Goal: Navigation & Orientation: Find specific page/section

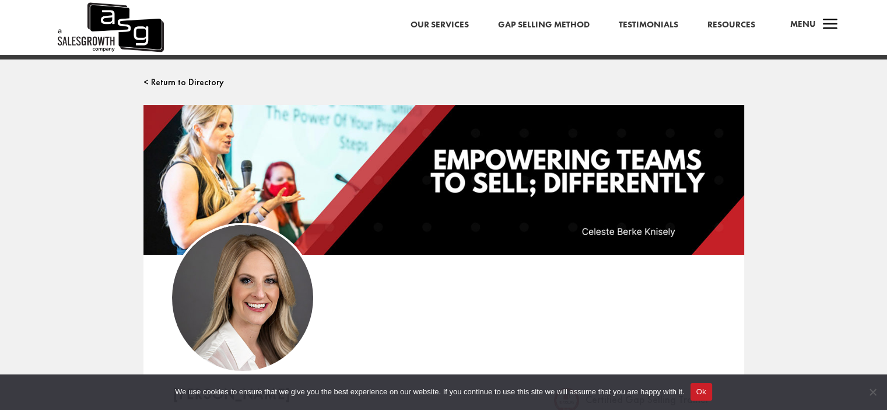
click at [440, 24] on link "Our Services" at bounding box center [439, 24] width 58 height 15
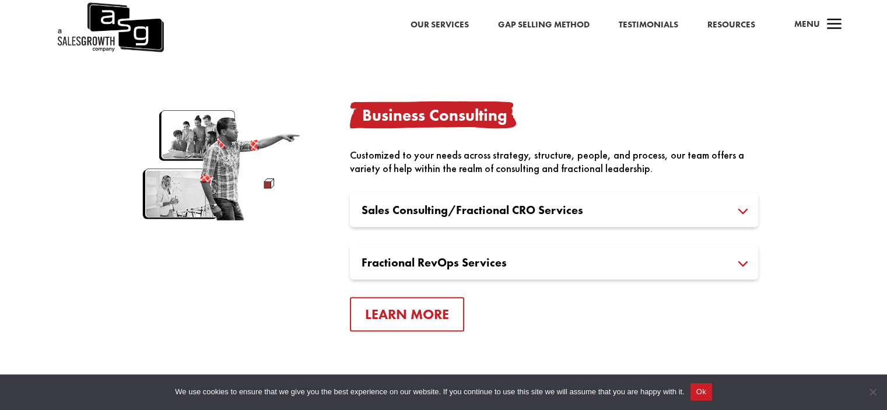
scroll to position [2099, 0]
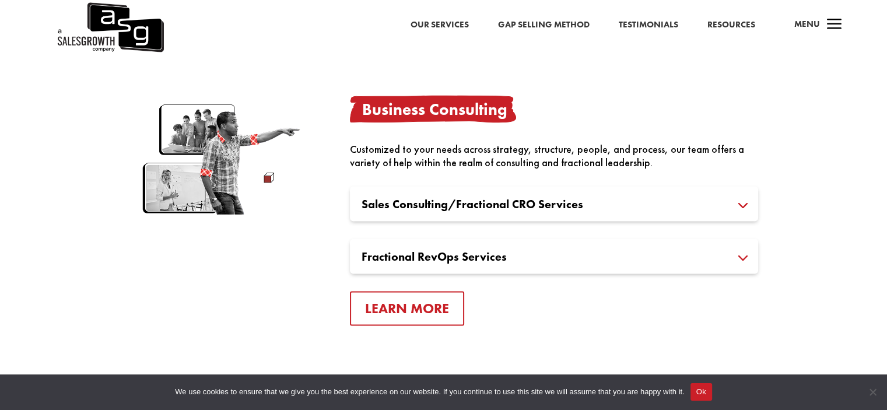
click at [718, 24] on link "Resources" at bounding box center [731, 24] width 48 height 15
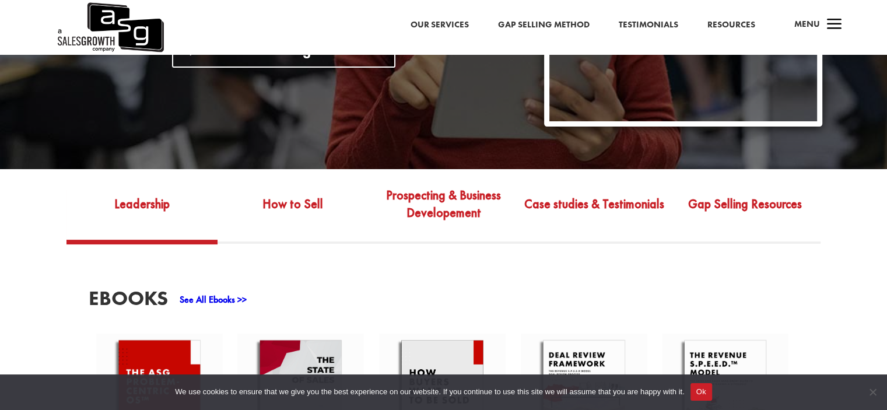
scroll to position [350, 0]
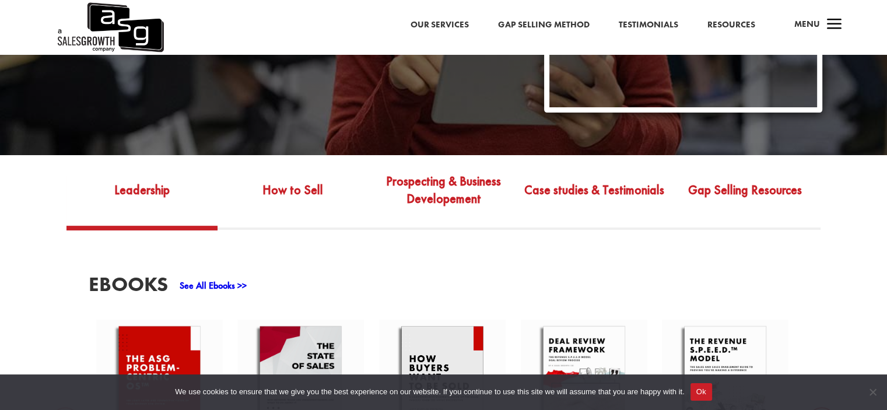
click at [135, 178] on link "Leadership" at bounding box center [141, 198] width 151 height 55
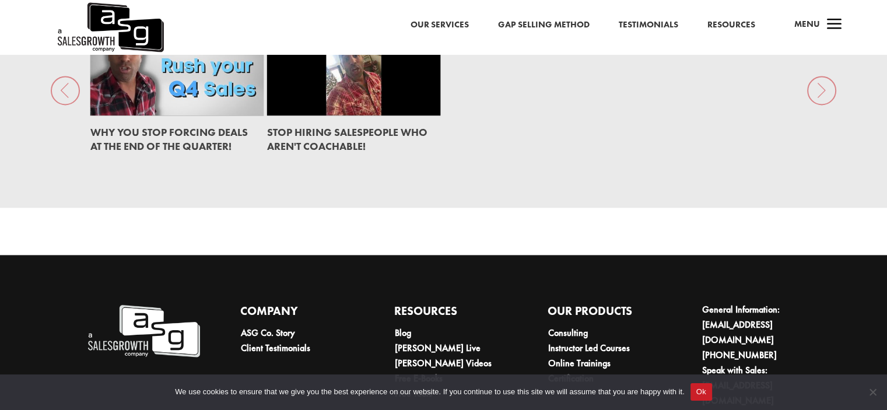
scroll to position [1813, 0]
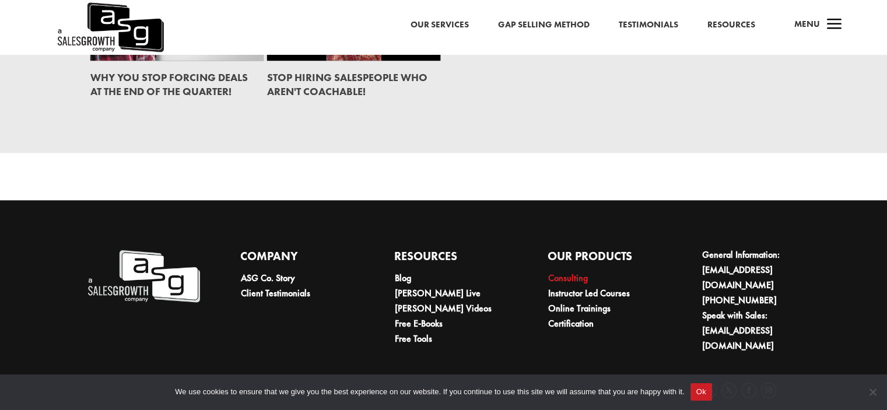
click at [569, 272] on link "Consulting" at bounding box center [568, 278] width 40 height 12
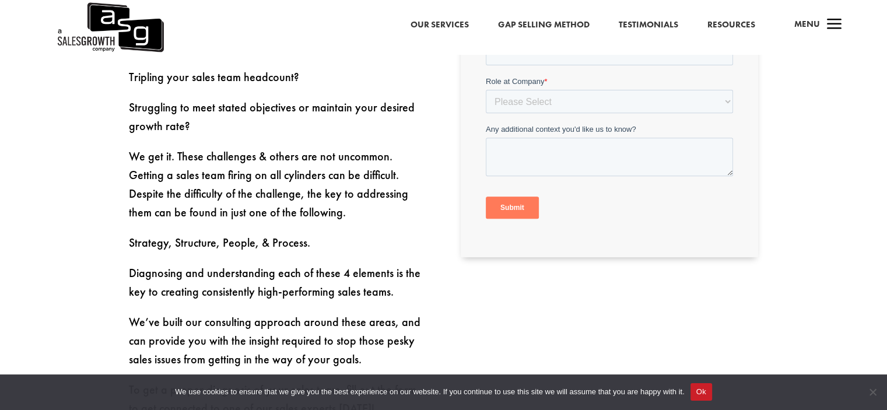
scroll to position [525, 0]
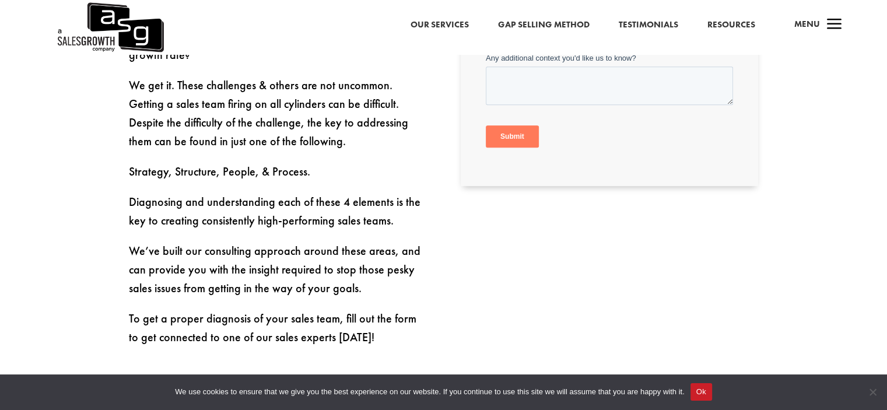
click at [834, 24] on span "a" at bounding box center [834, 24] width 23 height 23
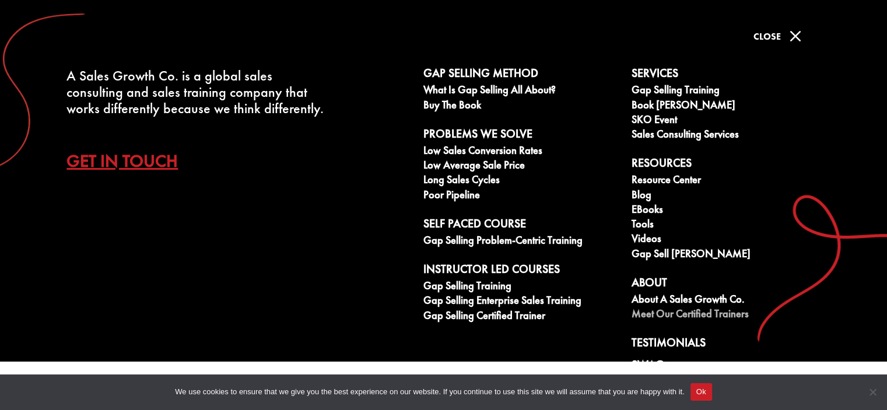
click at [648, 314] on link "Meet our Certified Trainers" at bounding box center [728, 315] width 195 height 15
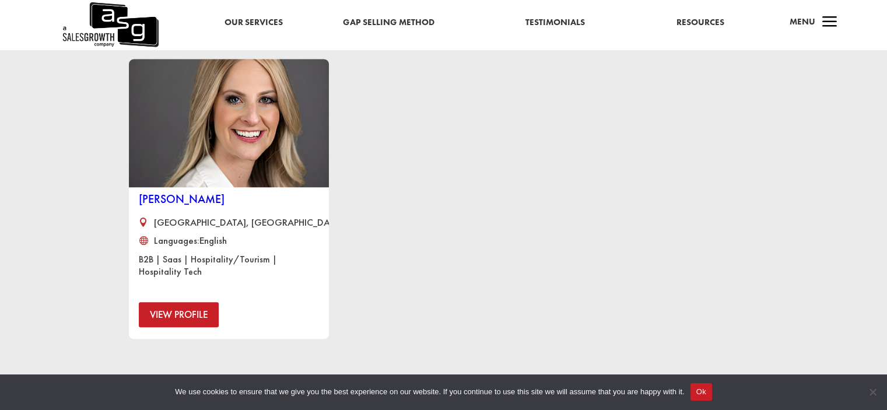
scroll to position [874, 0]
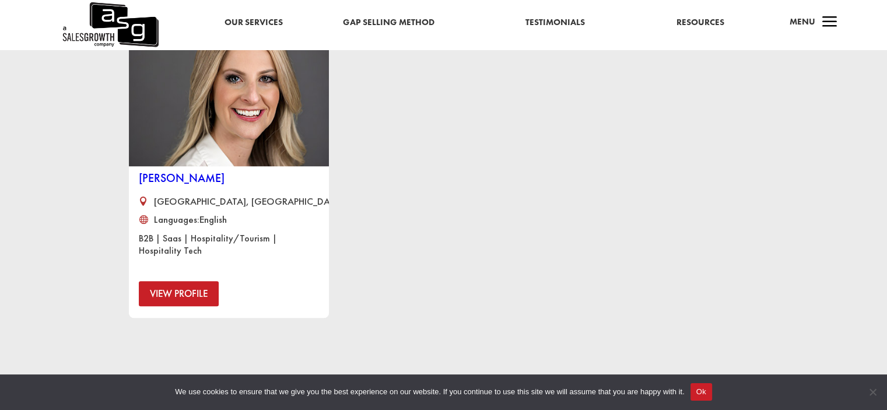
click at [191, 289] on link "View Profile" at bounding box center [179, 293] width 80 height 25
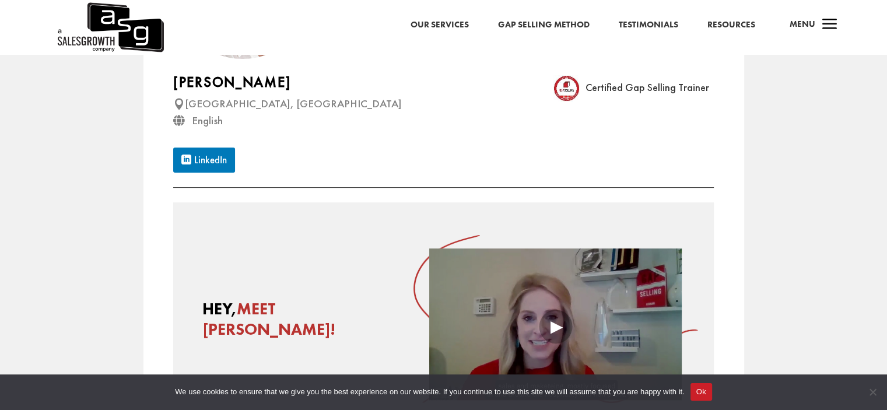
scroll to position [408, 0]
